Goal: Task Accomplishment & Management: Use online tool/utility

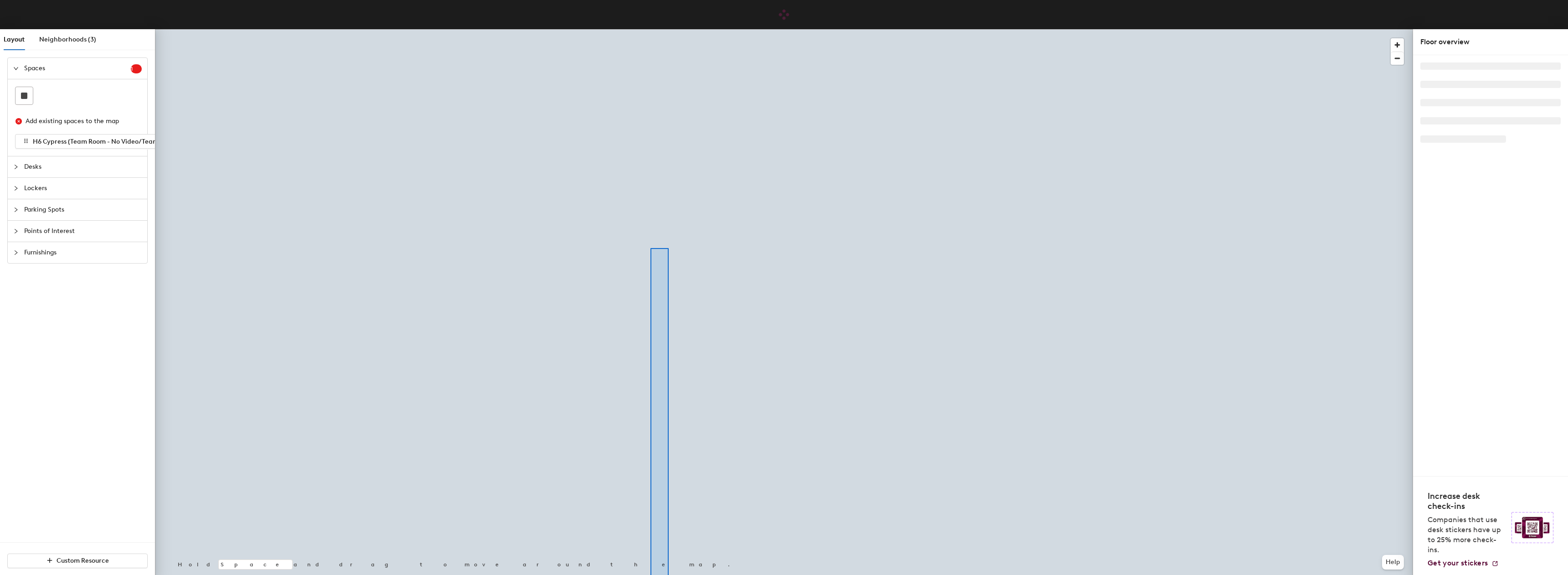
click at [658, 574] on html "Skip navigation Schedule Office People Analytics Visits Deliveries Services Man…" at bounding box center [784, 288] width 1568 height 575
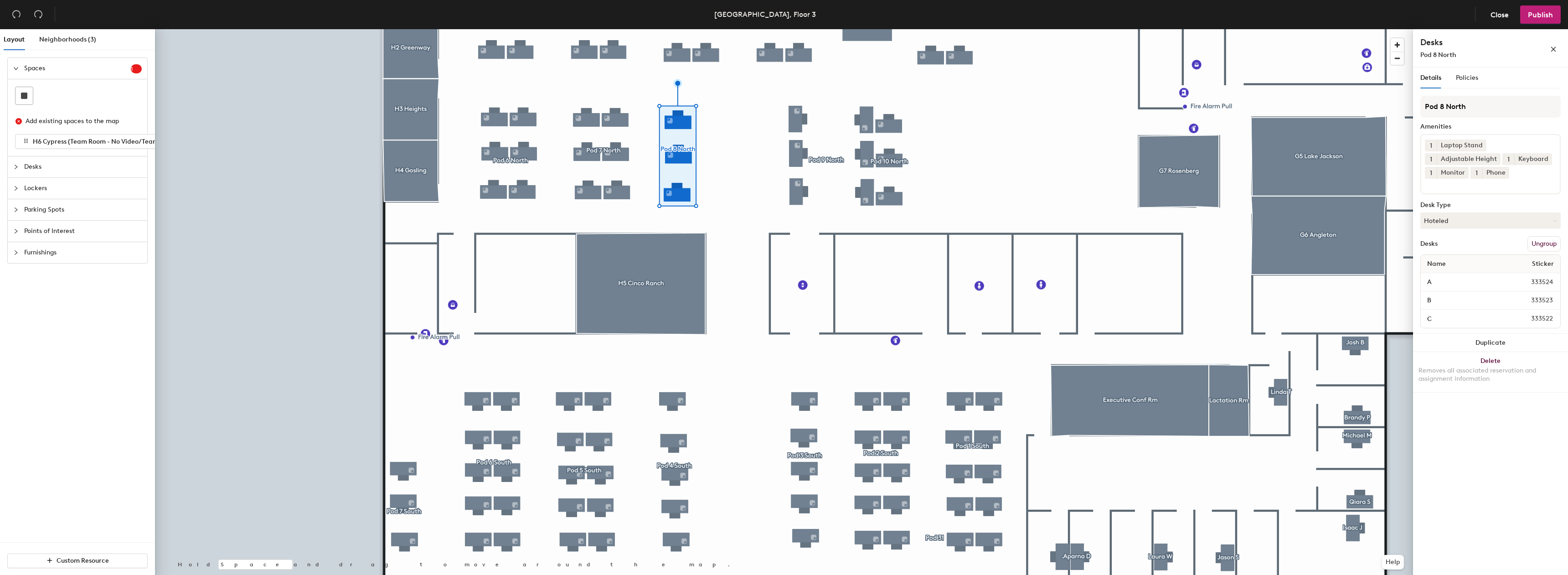
click at [1540, 266] on span "Sticker" at bounding box center [1543, 264] width 31 height 16
click at [1528, 242] on button "Ungroup" at bounding box center [1544, 244] width 33 height 16
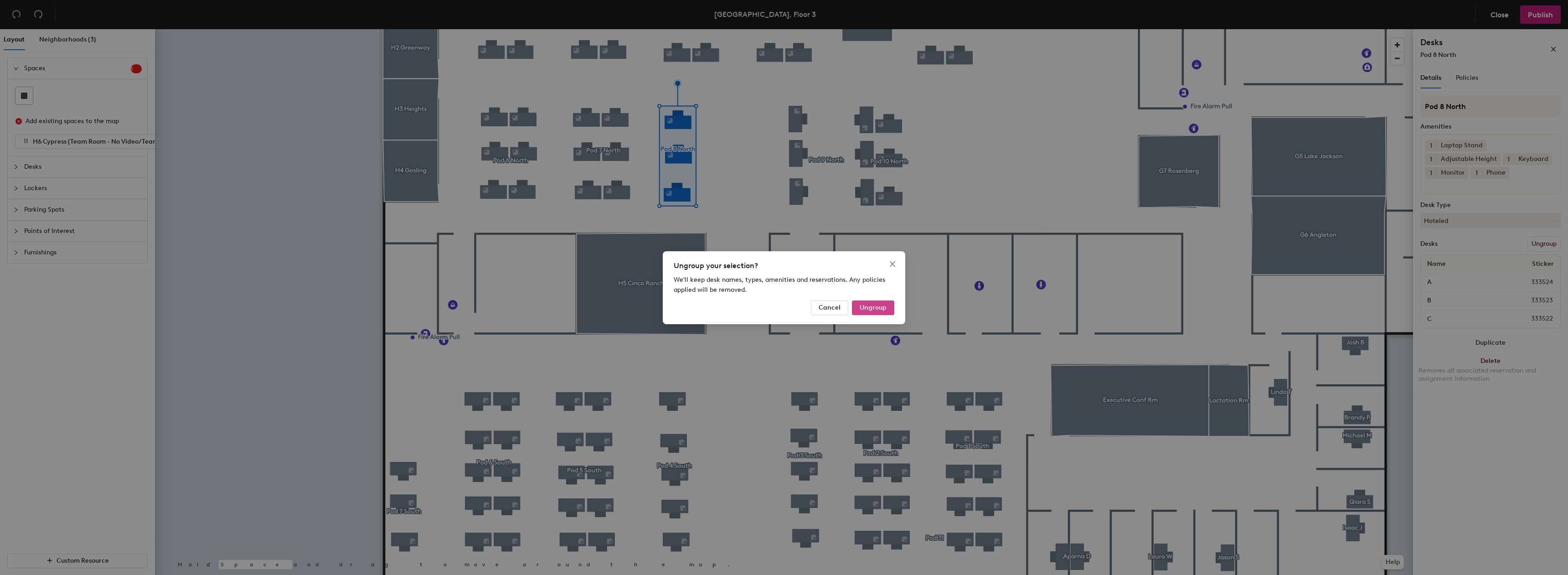
click at [871, 308] on span "Ungroup" at bounding box center [873, 307] width 27 height 7
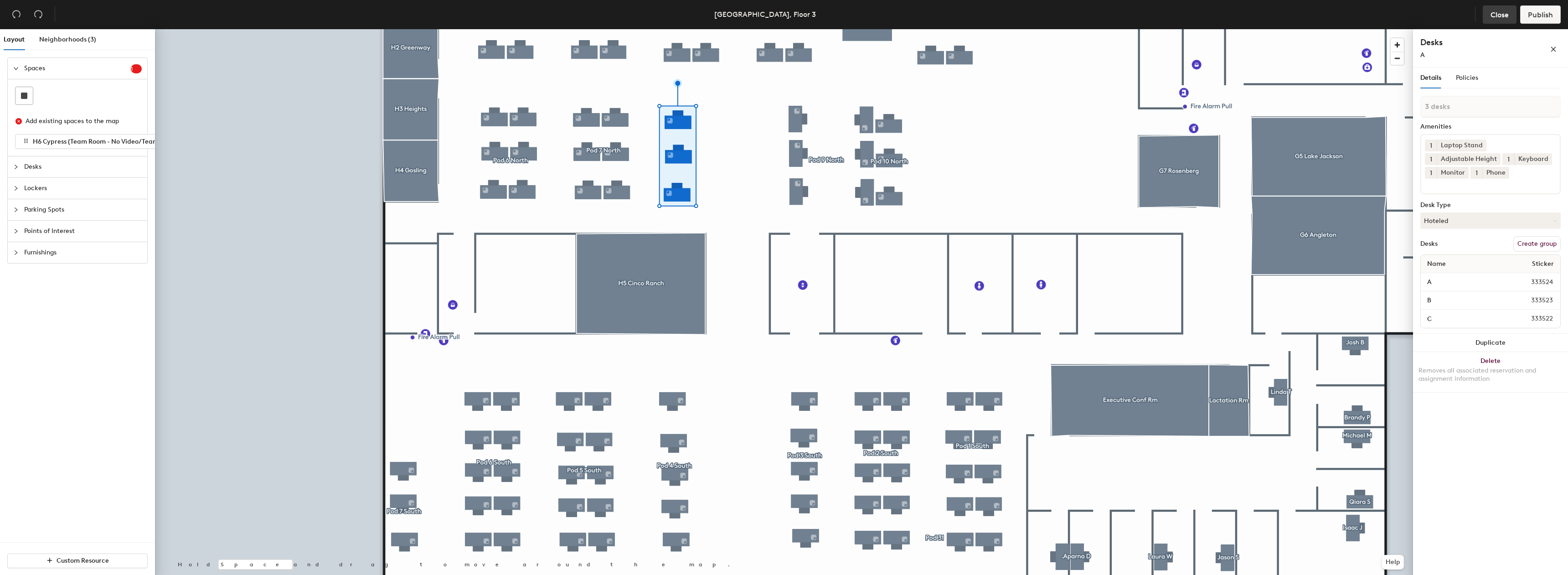
click at [1504, 19] on span "Close" at bounding box center [1500, 15] width 18 height 9
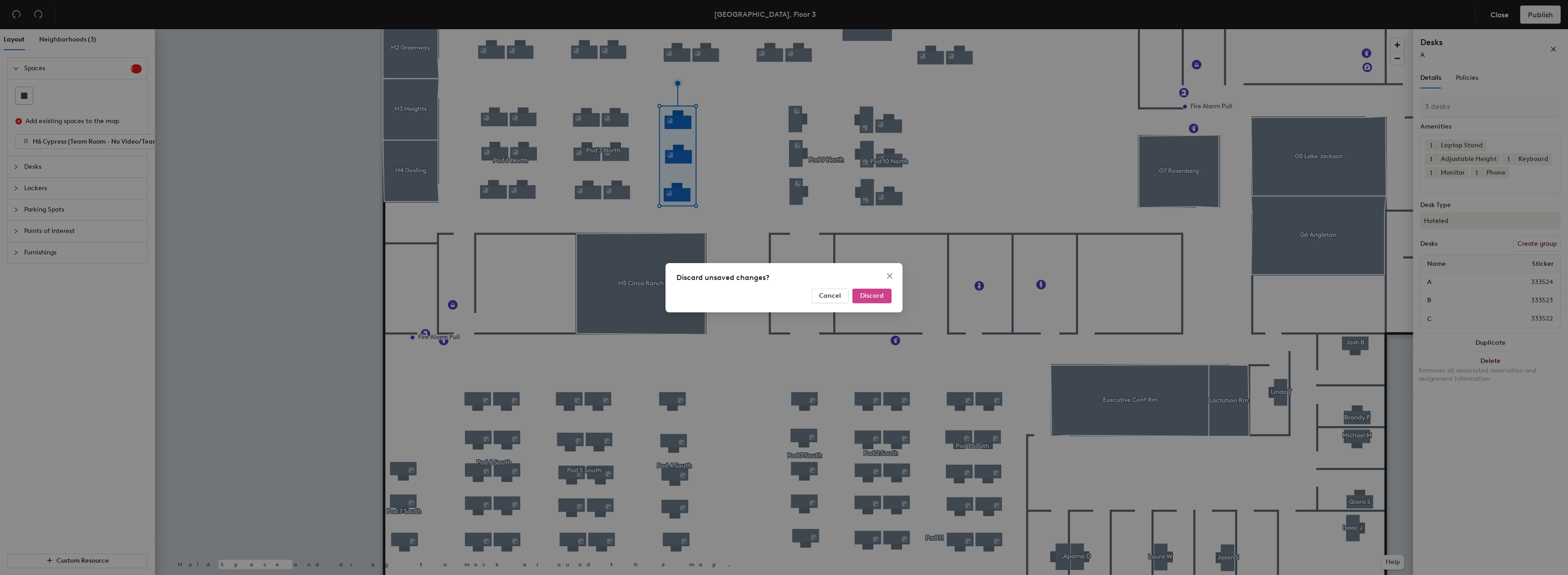
click at [872, 297] on span "Discard" at bounding box center [872, 295] width 24 height 7
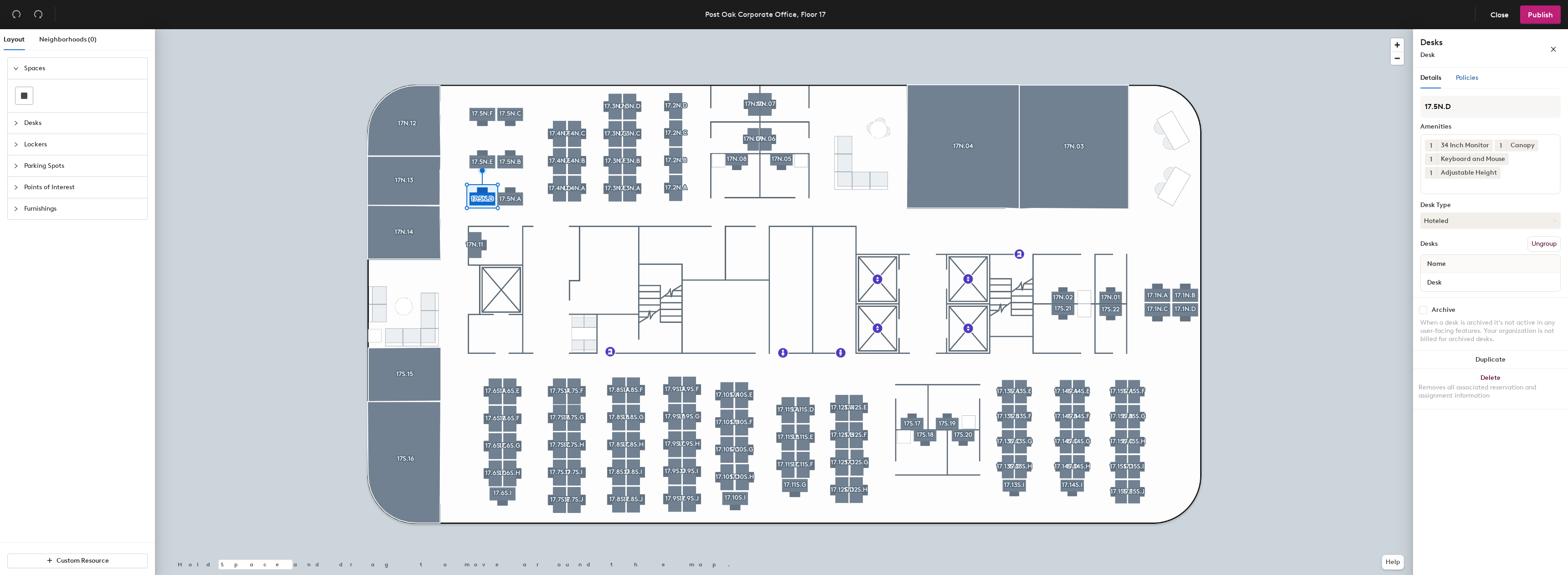
click at [1473, 81] on span "Policies" at bounding box center [1467, 77] width 22 height 7
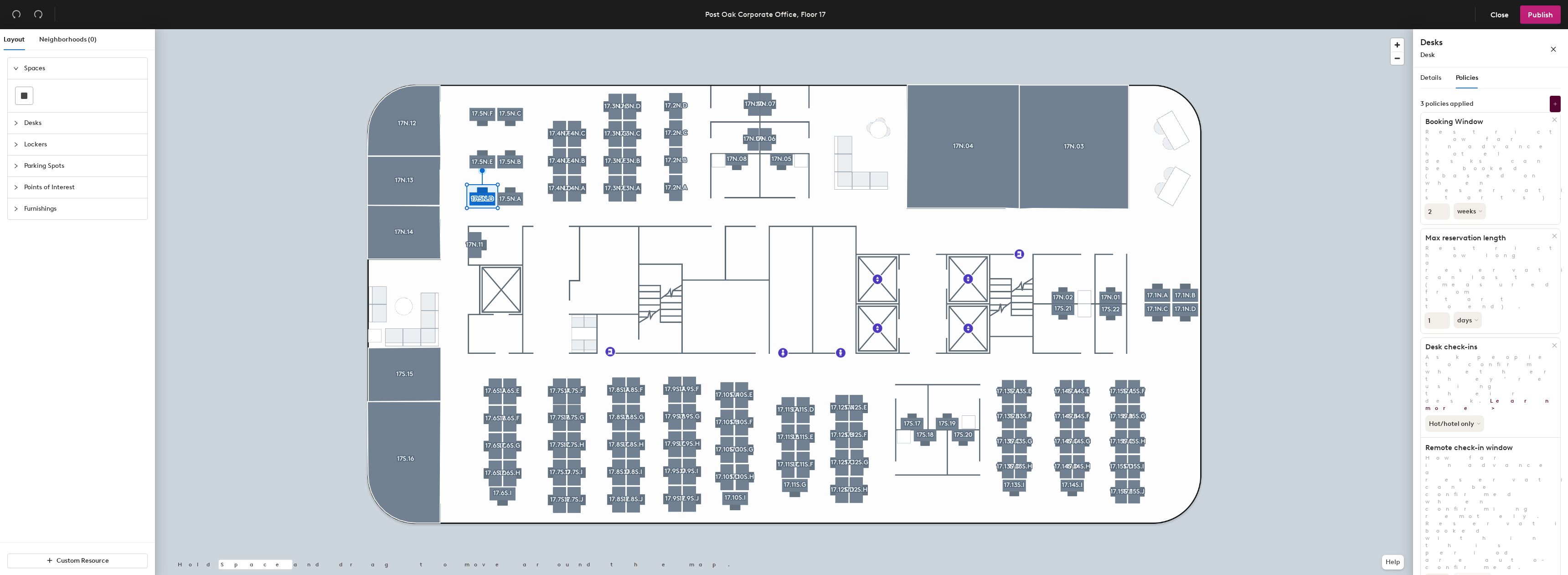
click at [1447, 82] on div "Details Policies" at bounding box center [1450, 78] width 58 height 21
click at [1430, 80] on span "Details" at bounding box center [1431, 77] width 21 height 7
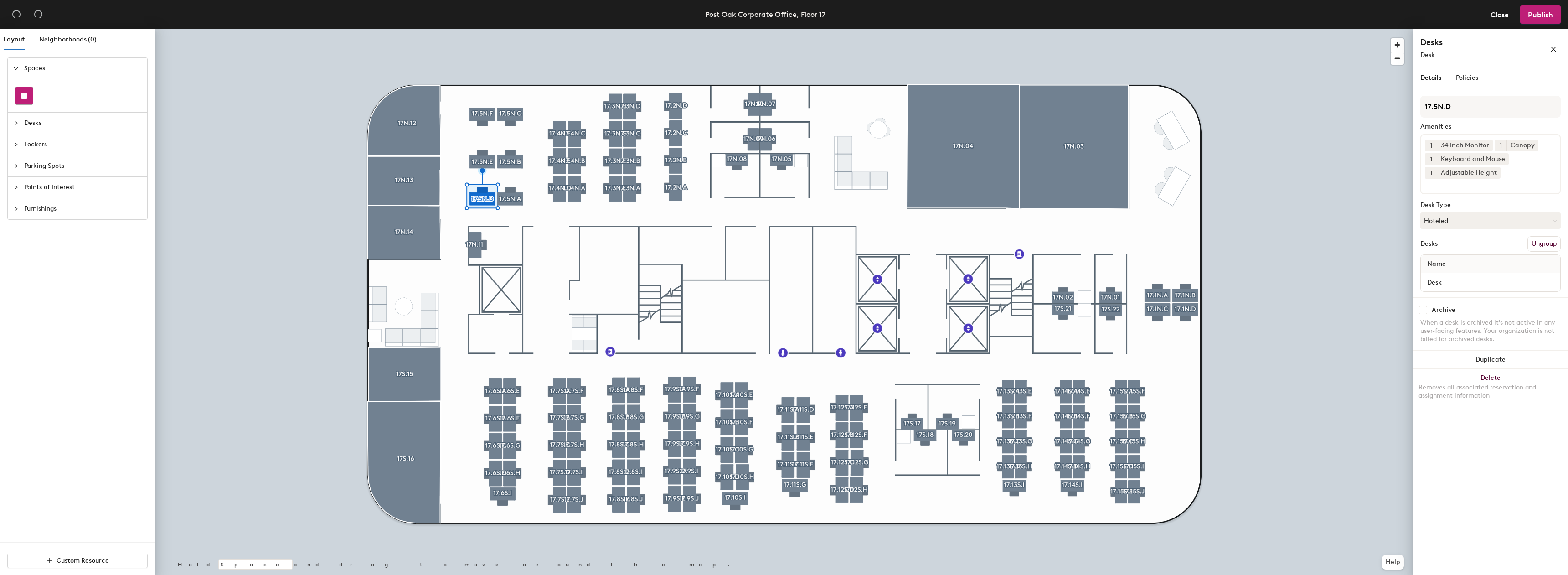
click at [24, 92] on rect at bounding box center [24, 95] width 6 height 6
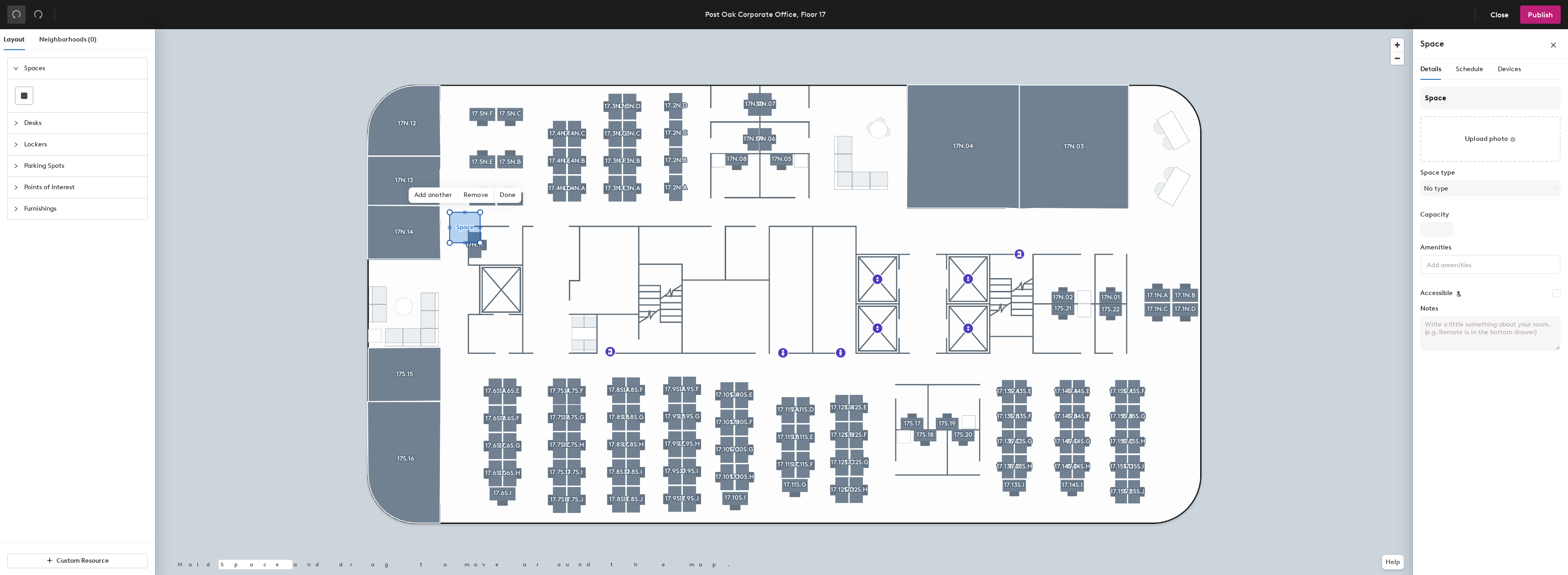
click at [25, 16] on button "button" at bounding box center [16, 14] width 18 height 18
click at [26, 16] on div at bounding box center [33, 14] width 51 height 18
click at [22, 16] on button "button" at bounding box center [16, 14] width 18 height 18
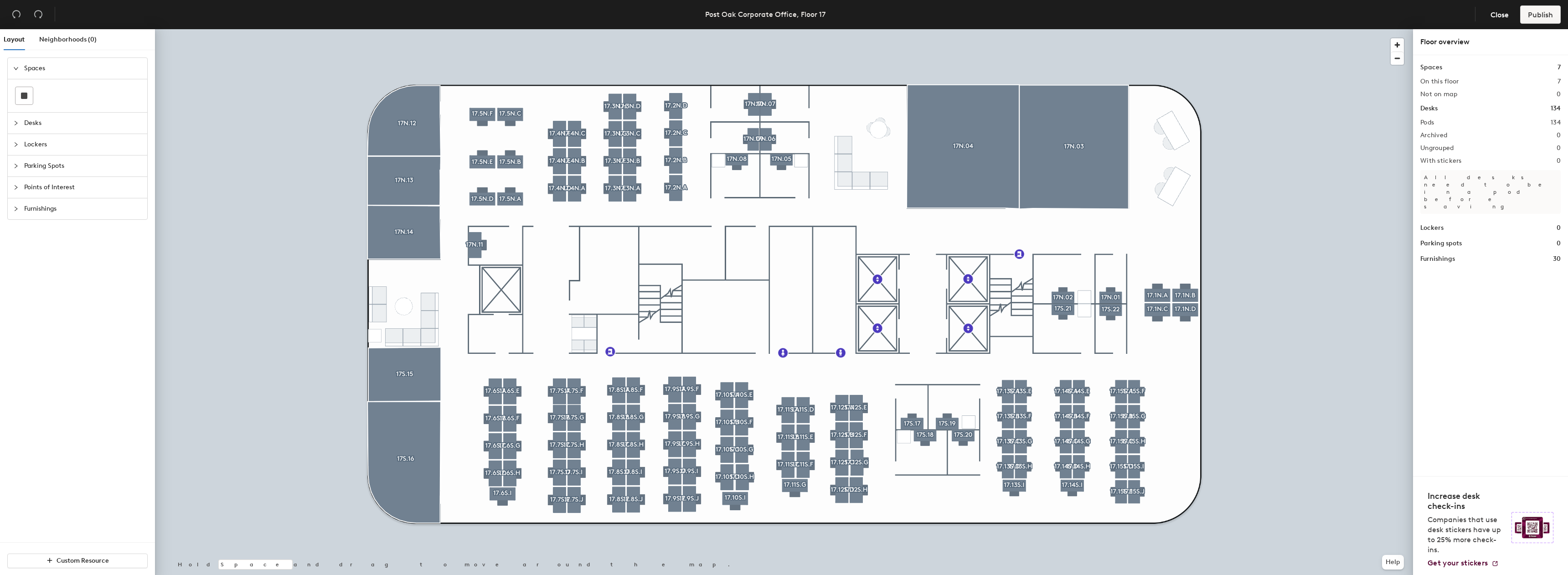
click at [38, 126] on span "Desks" at bounding box center [83, 123] width 117 height 21
click at [45, 184] on span "Lockers" at bounding box center [83, 184] width 117 height 21
click at [23, 111] on div at bounding box center [19, 111] width 11 height 10
click at [22, 94] on div "Desks" at bounding box center [77, 90] width 140 height 21
click at [22, 94] on div at bounding box center [19, 90] width 11 height 10
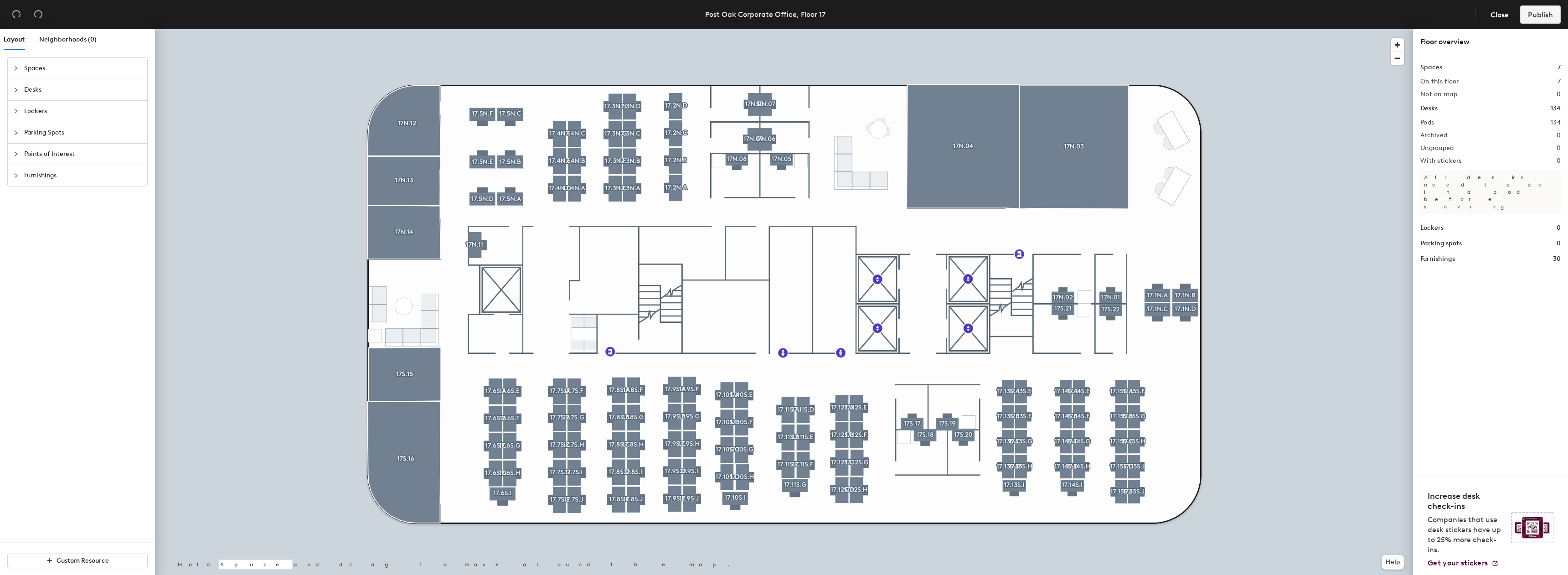
click at [43, 150] on span "Points of Interest" at bounding box center [83, 154] width 117 height 21
click at [43, 150] on span "Points of Interest" at bounding box center [83, 154] width 117 height 21
click at [45, 169] on span "Furnishings" at bounding box center [83, 175] width 117 height 21
click at [44, 169] on span "Furnishings" at bounding box center [83, 175] width 117 height 21
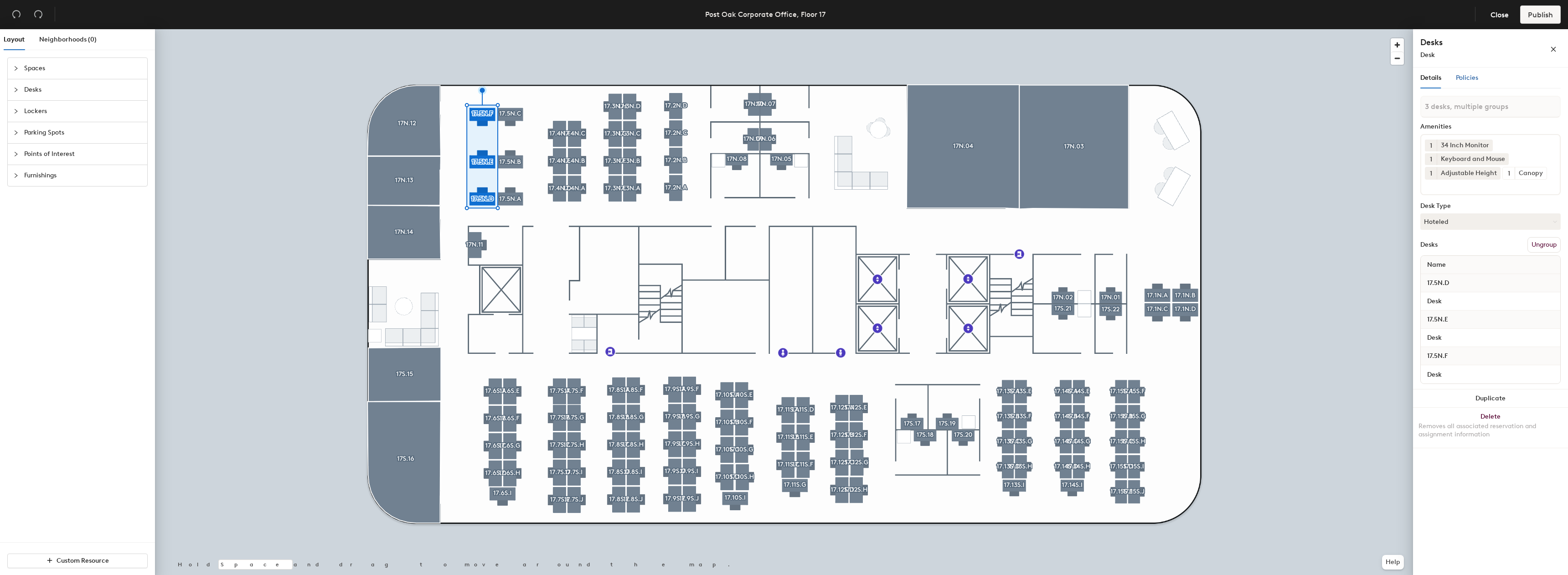
click at [1463, 75] on span "Policies" at bounding box center [1467, 77] width 22 height 7
click at [1444, 76] on div "Details Policies" at bounding box center [1450, 78] width 58 height 21
click at [1437, 80] on span "Details" at bounding box center [1431, 77] width 21 height 7
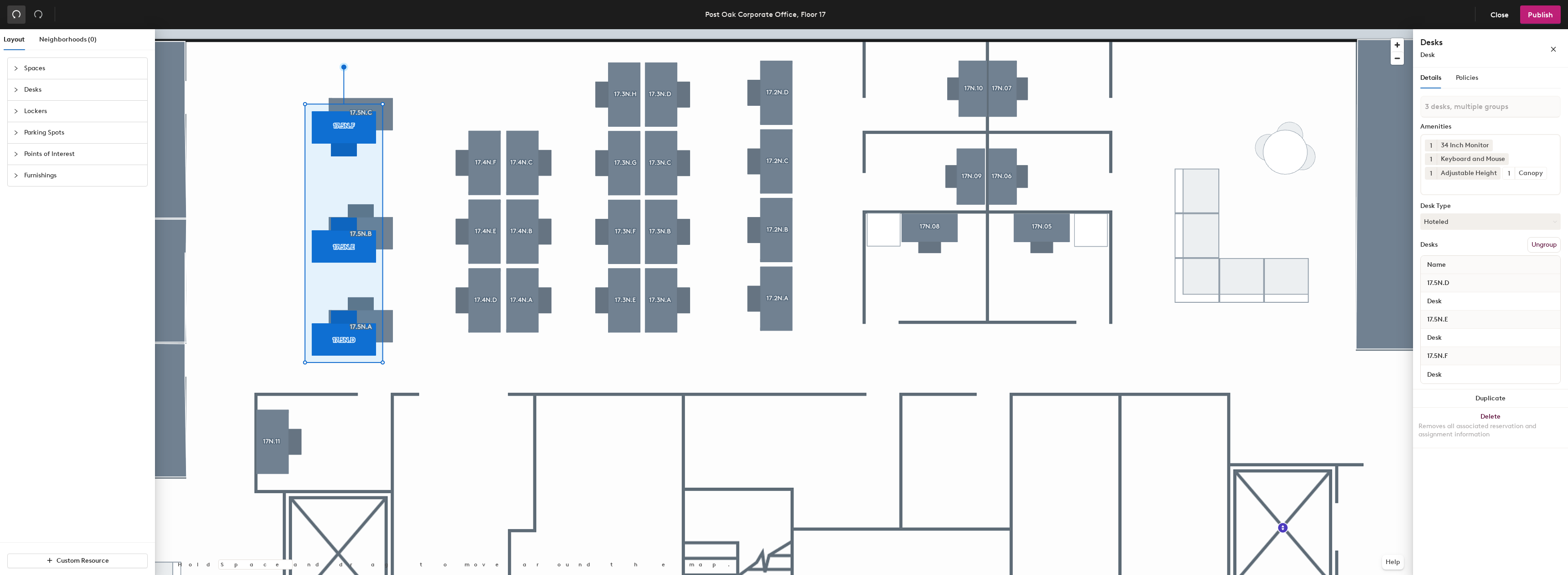
click at [18, 9] on icon "undo" at bounding box center [17, 14] width 9 height 9
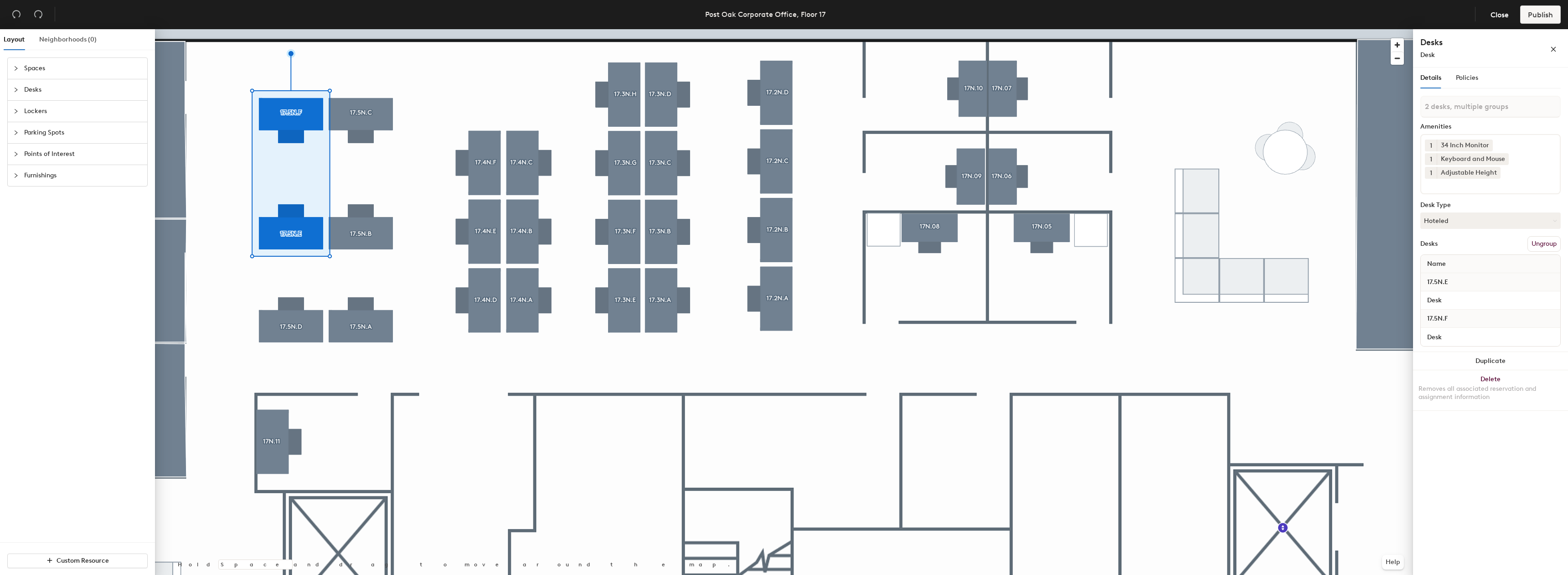
click at [58, 45] on div "Neighborhoods (0)" at bounding box center [67, 39] width 57 height 21
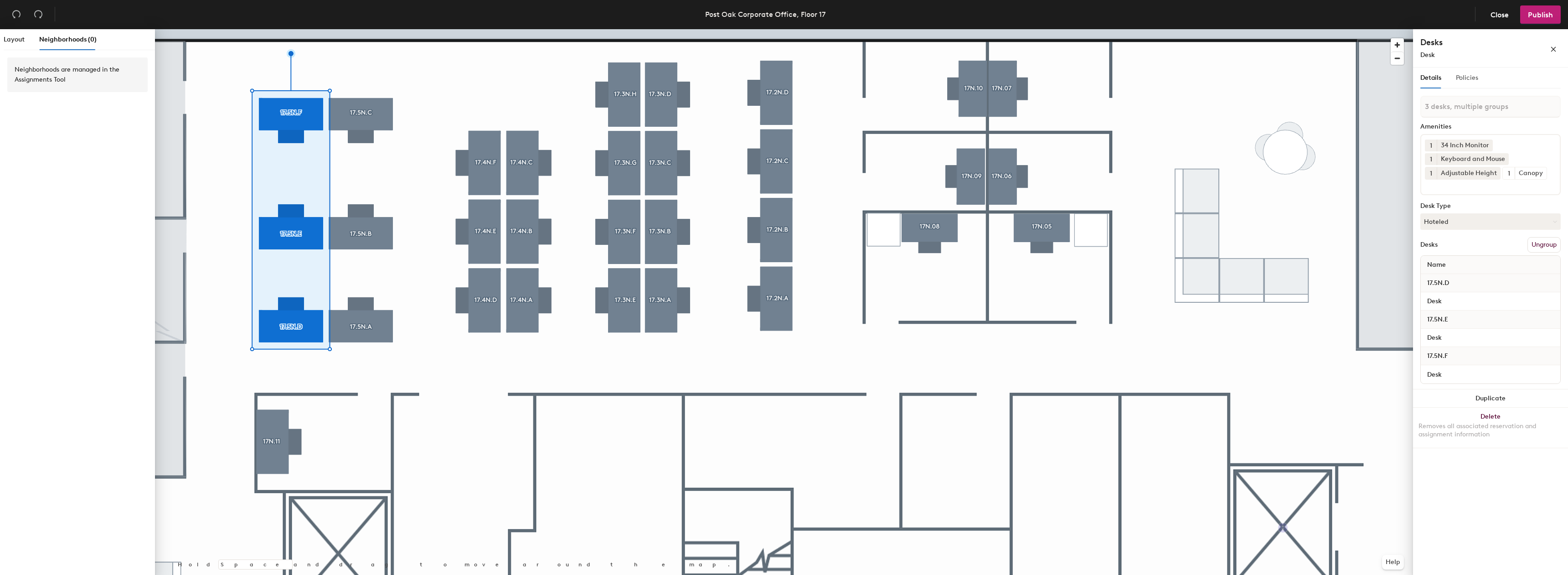
click at [1464, 85] on div "Policies" at bounding box center [1467, 78] width 22 height 21
click at [1433, 85] on div "Details" at bounding box center [1431, 78] width 21 height 21
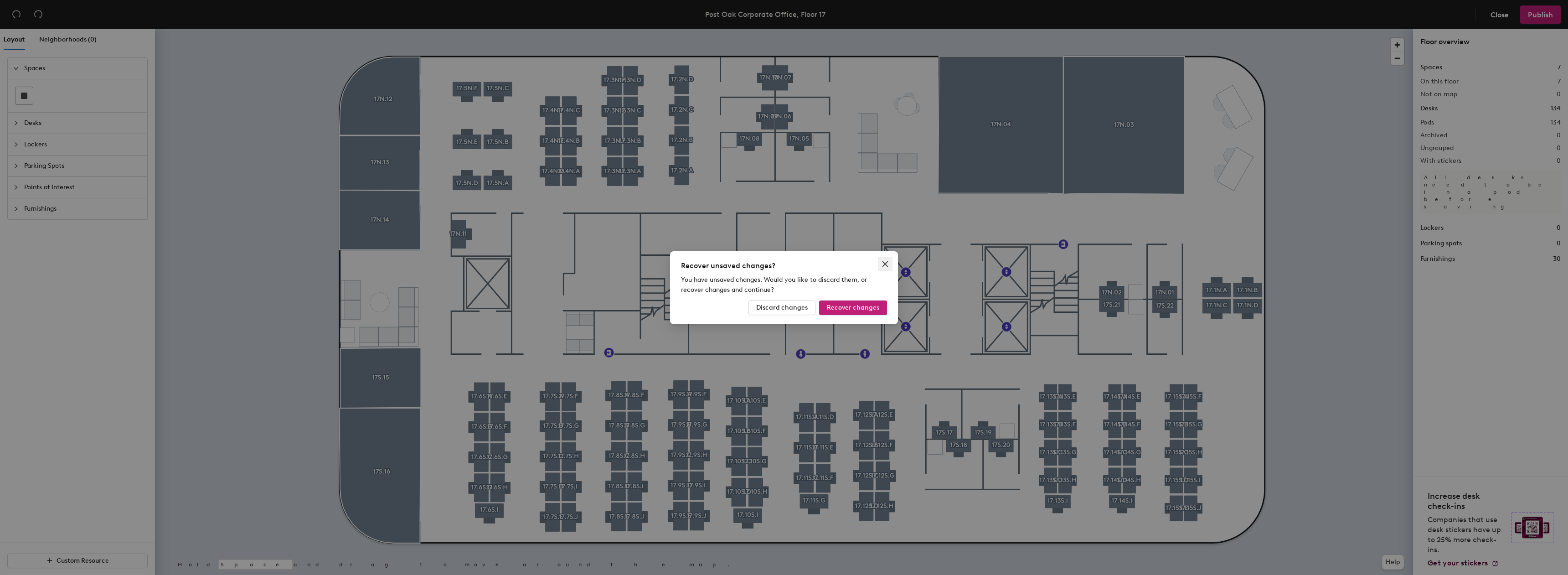
click at [886, 263] on icon "close" at bounding box center [885, 264] width 7 height 7
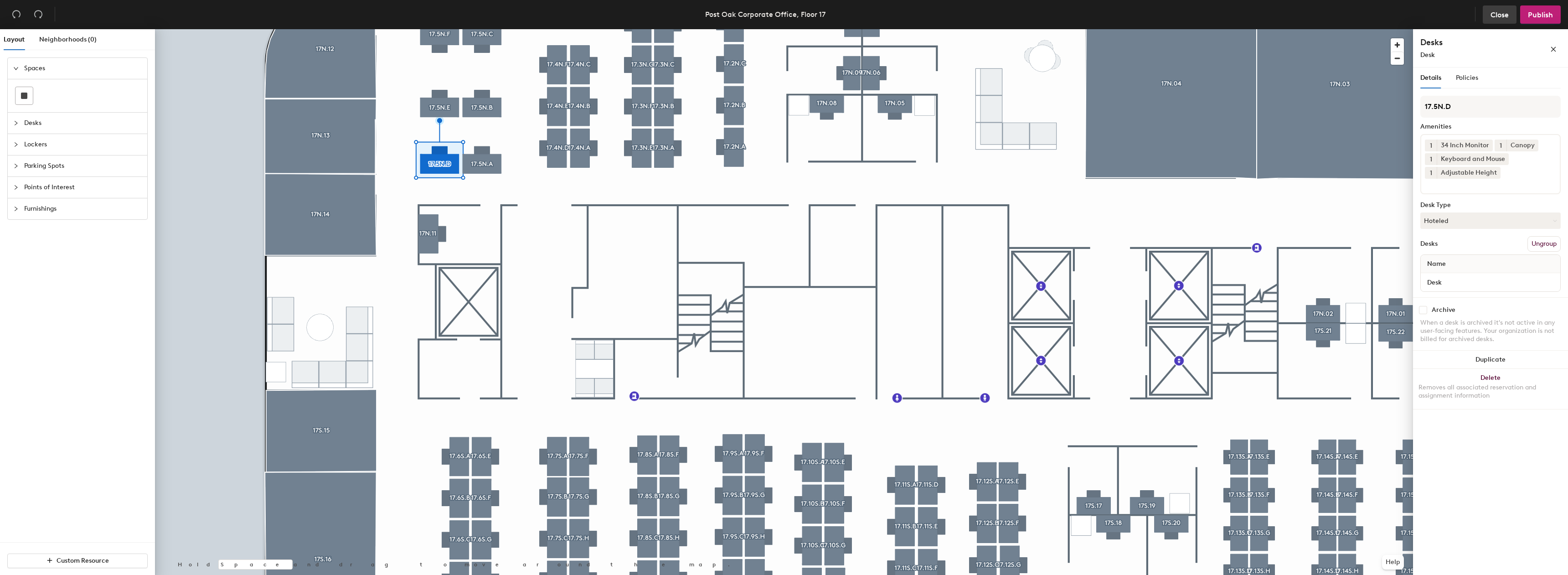
click at [1505, 16] on span "Close" at bounding box center [1500, 15] width 18 height 9
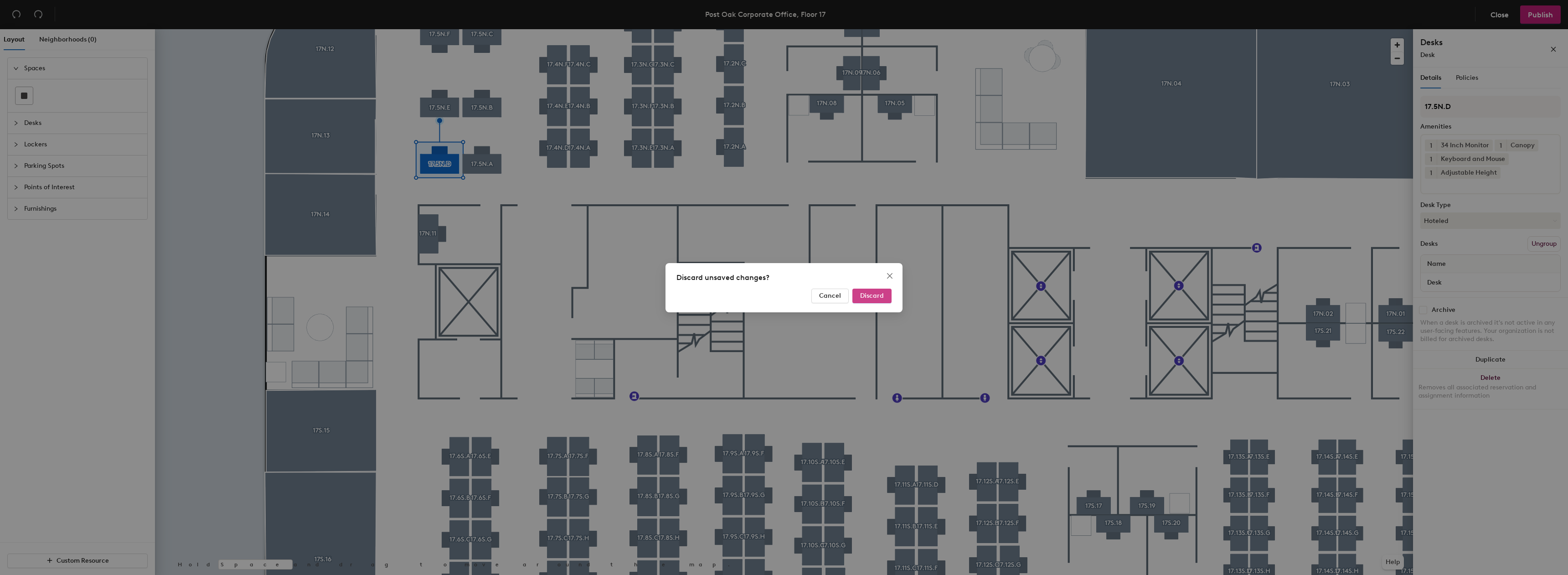
click at [888, 289] on button "Discard" at bounding box center [872, 296] width 39 height 15
